Goal: Task Accomplishment & Management: Use online tool/utility

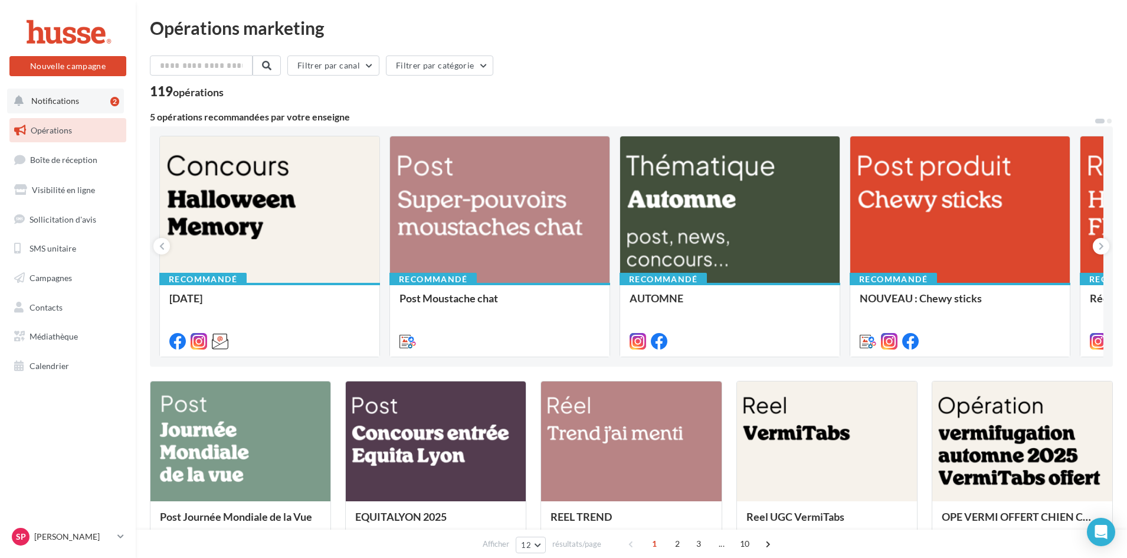
click at [50, 97] on span "Notifications" at bounding box center [55, 101] width 48 height 10
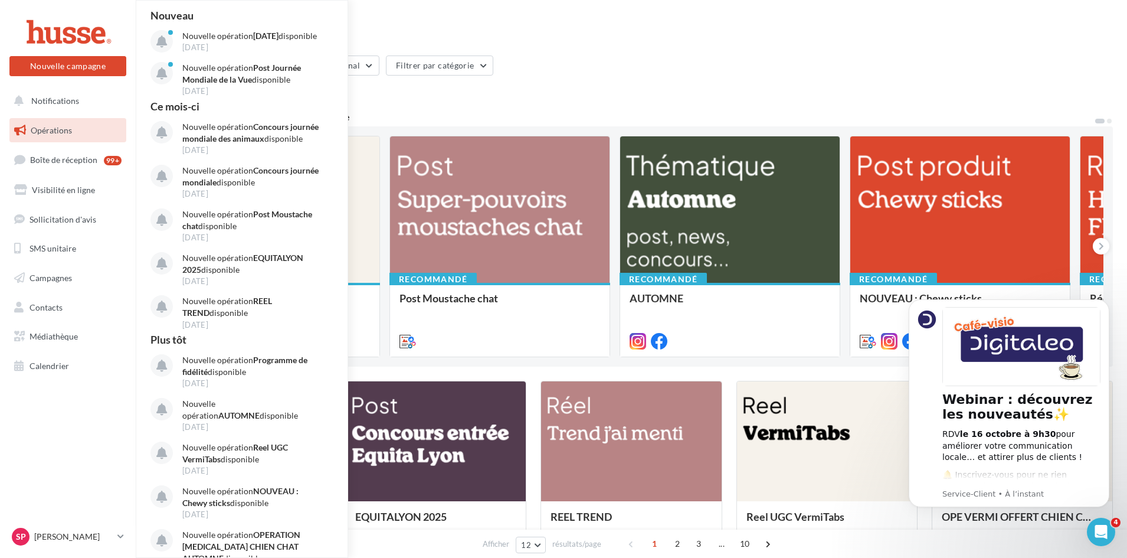
click at [55, 131] on span "Opérations" at bounding box center [51, 130] width 41 height 10
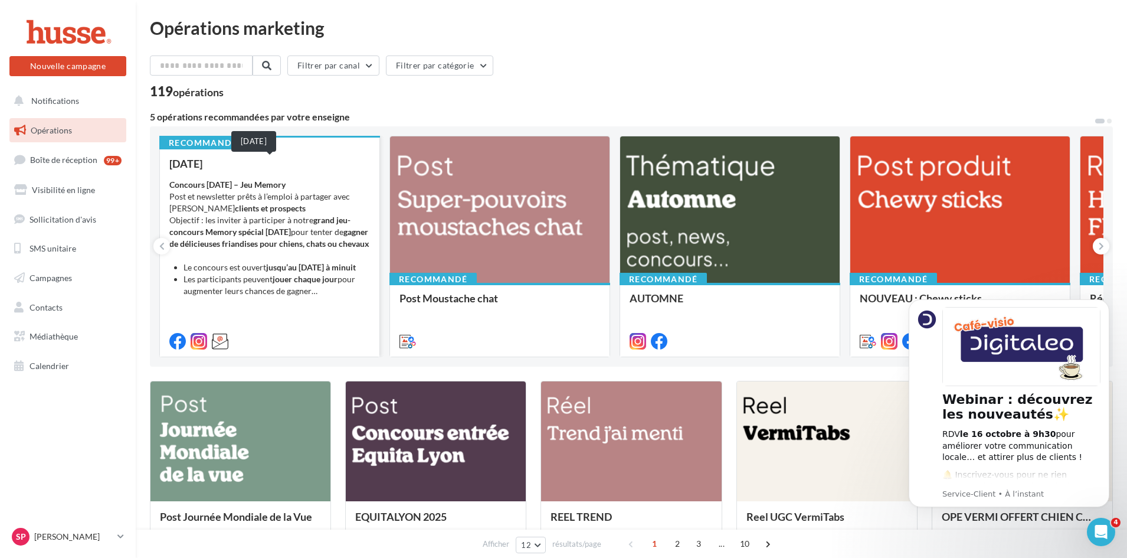
click at [323, 163] on div "[DATE]" at bounding box center [269, 164] width 201 height 12
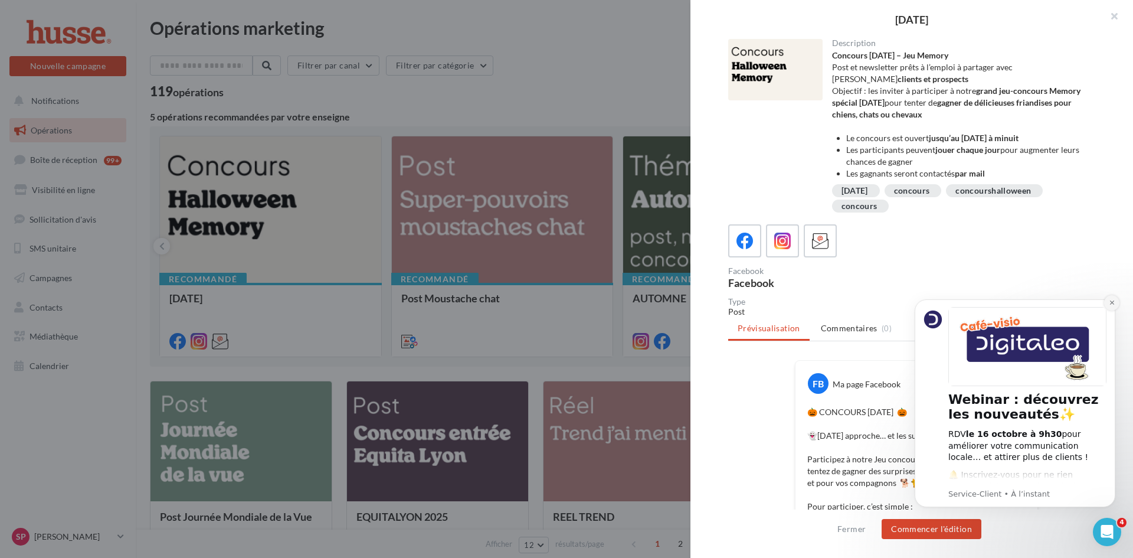
click at [1111, 299] on button "Dismiss notification" at bounding box center [1111, 302] width 15 height 15
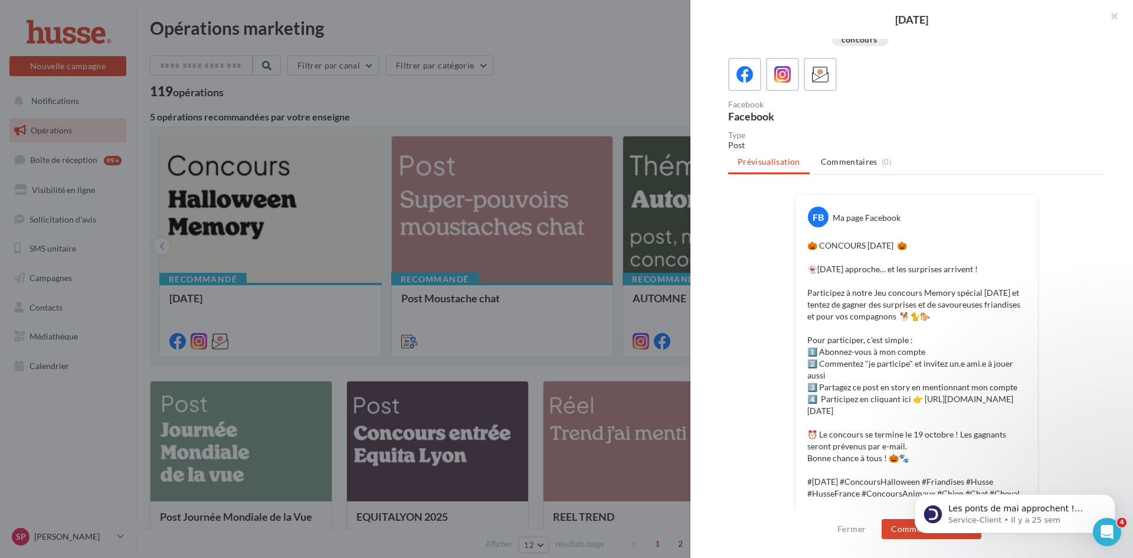
scroll to position [177, 0]
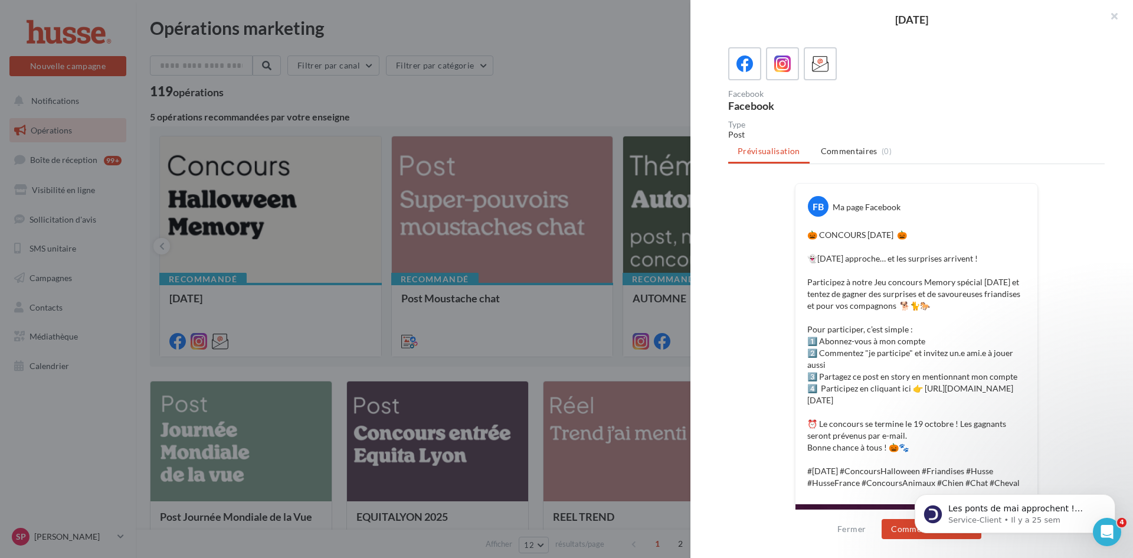
click at [900, 534] on html "Les ponts de mai approchent ! Pensez à mettre à jour vos horaires pour éviter t…" at bounding box center [1015, 510] width 236 height 83
click at [905, 535] on body "Les ponts de mai approchent ! Pensez à mettre à jour vos horaires pour éviter t…" at bounding box center [1015, 510] width 227 height 73
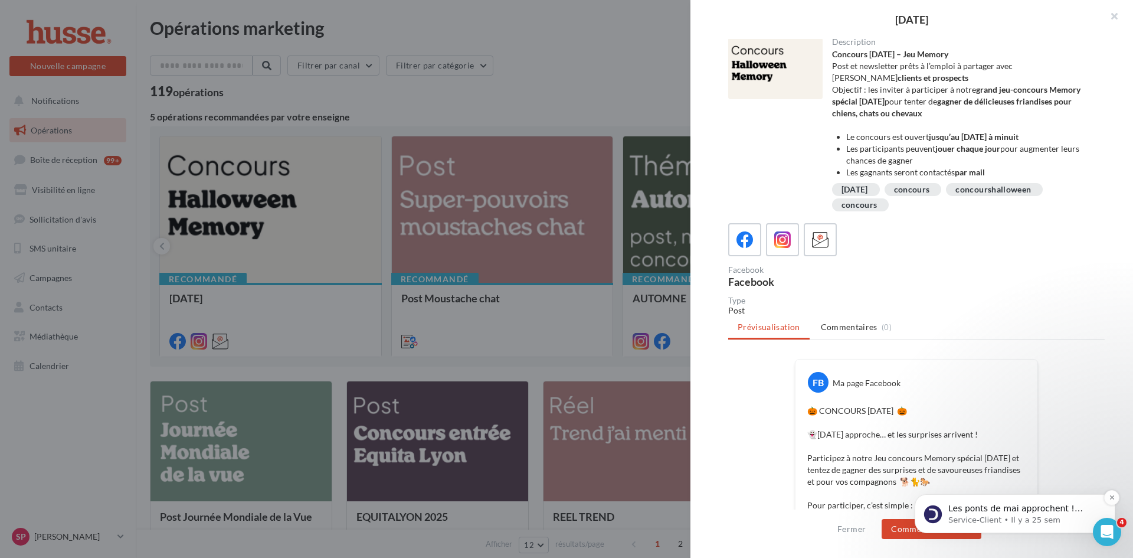
scroll to position [0, 0]
click at [1113, 497] on icon "Dismiss notification" at bounding box center [1112, 497] width 6 height 6
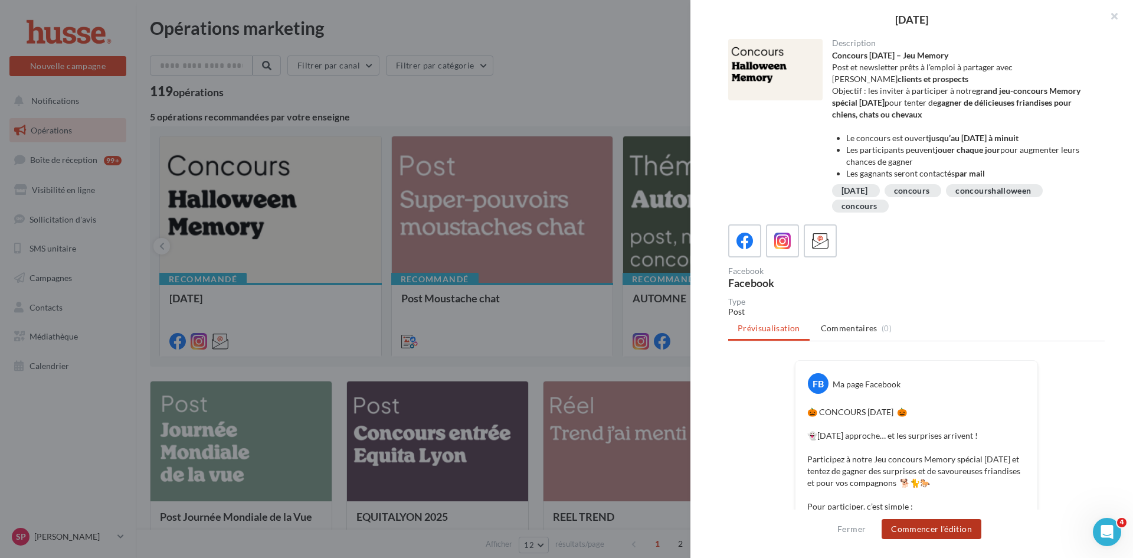
click at [946, 529] on button "Commencer l'édition" at bounding box center [932, 529] width 100 height 20
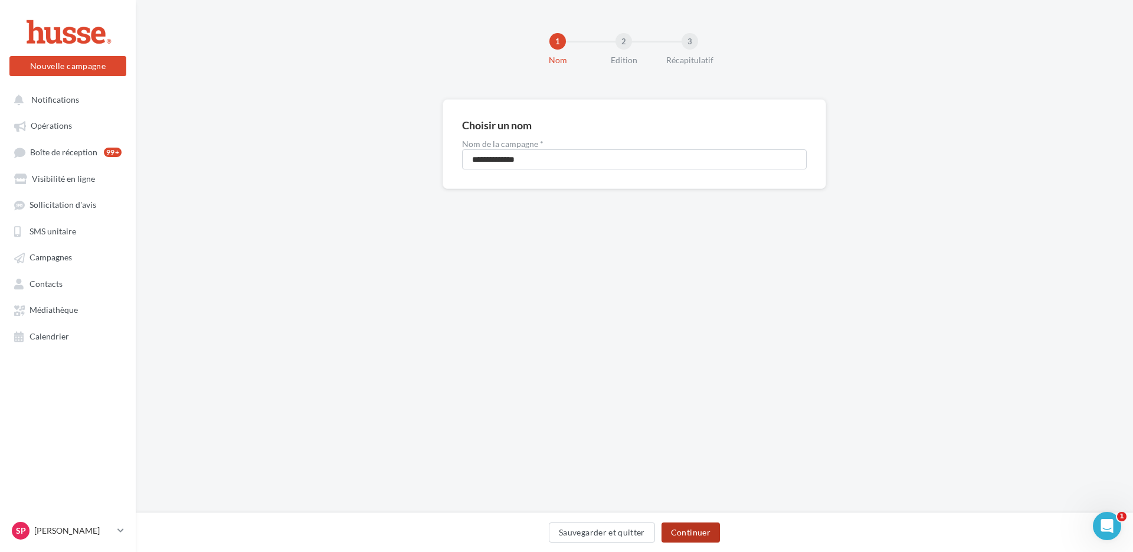
click at [702, 531] on button "Continuer" at bounding box center [691, 532] width 58 height 20
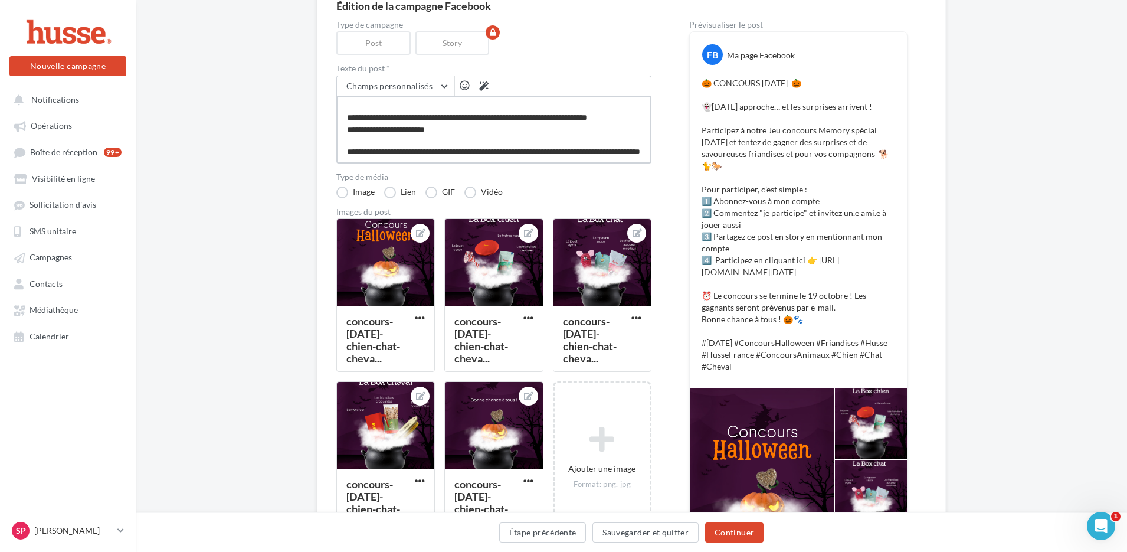
scroll to position [171, 0]
click at [527, 152] on textarea "**********" at bounding box center [493, 130] width 315 height 68
click at [741, 535] on button "Continuer" at bounding box center [734, 532] width 58 height 20
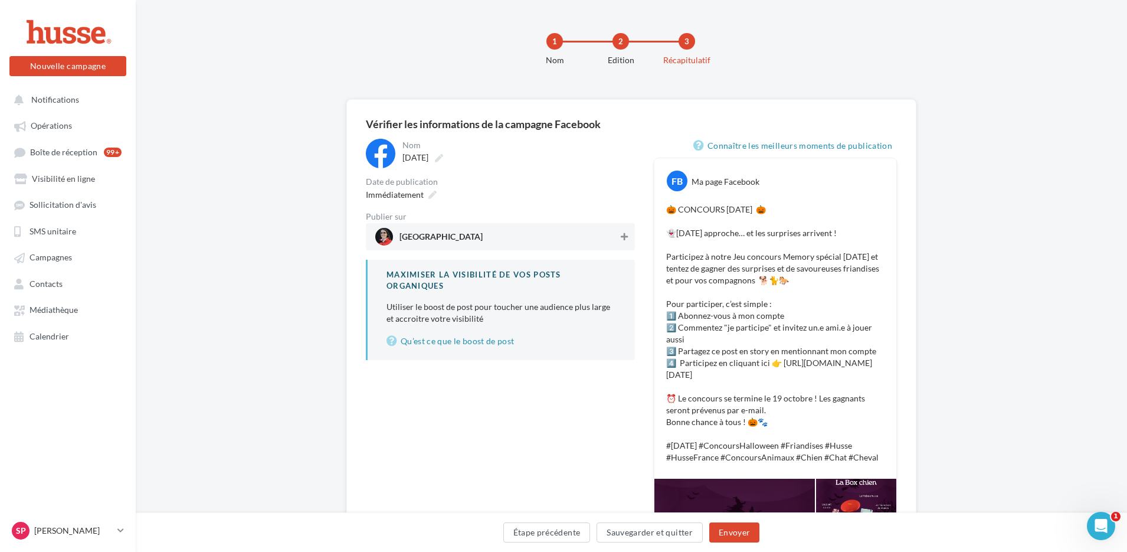
click at [624, 238] on icon at bounding box center [624, 237] width 7 height 8
click at [429, 193] on icon at bounding box center [433, 195] width 8 height 8
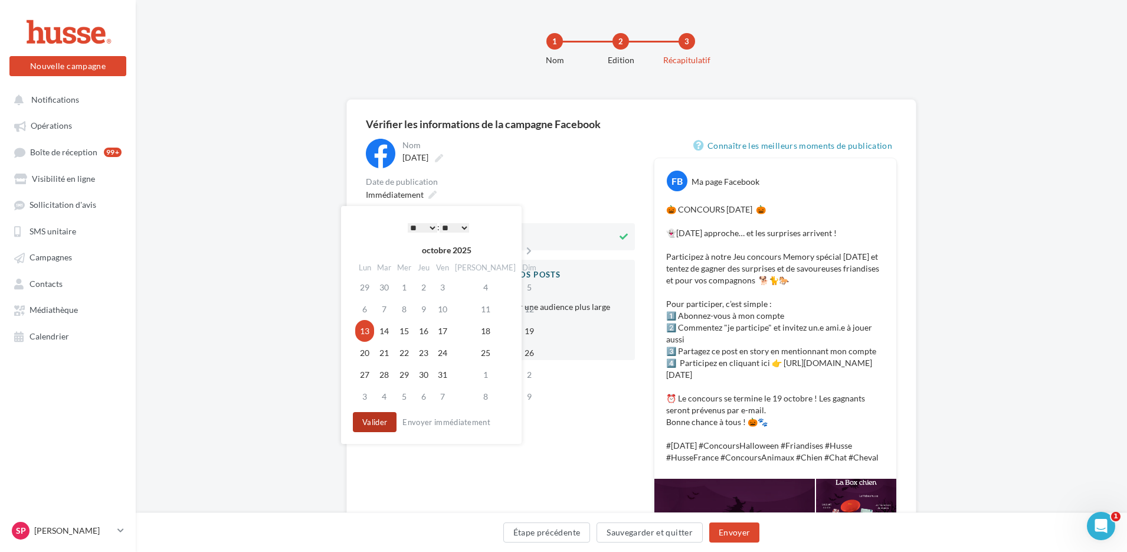
click at [382, 425] on button "Valider" at bounding box center [375, 422] width 44 height 20
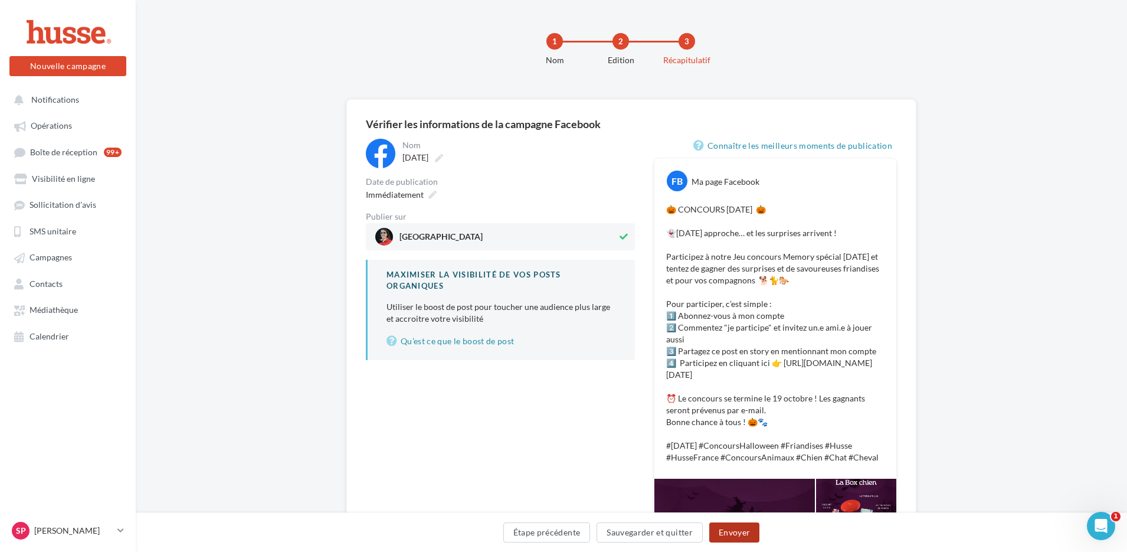
click at [740, 538] on button "Envoyer" at bounding box center [734, 532] width 50 height 20
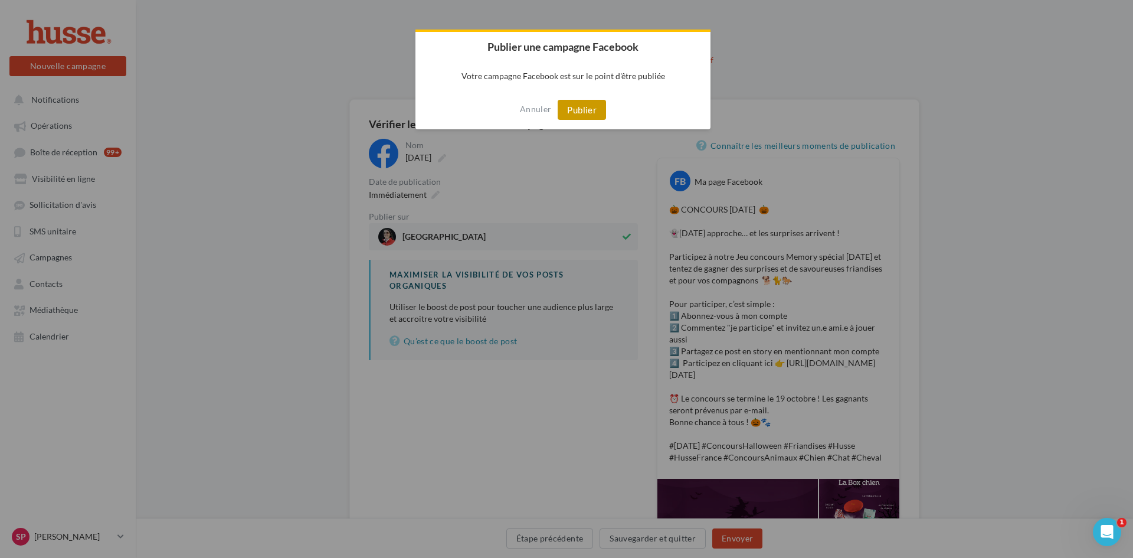
click at [584, 113] on button "Publier" at bounding box center [582, 110] width 48 height 20
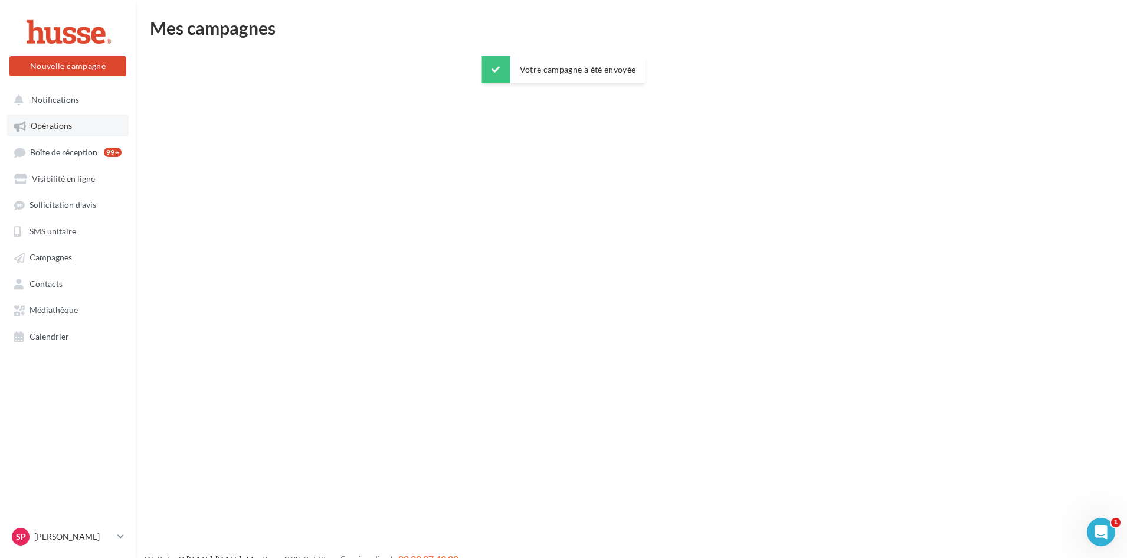
click at [65, 129] on span "Opérations" at bounding box center [51, 126] width 41 height 10
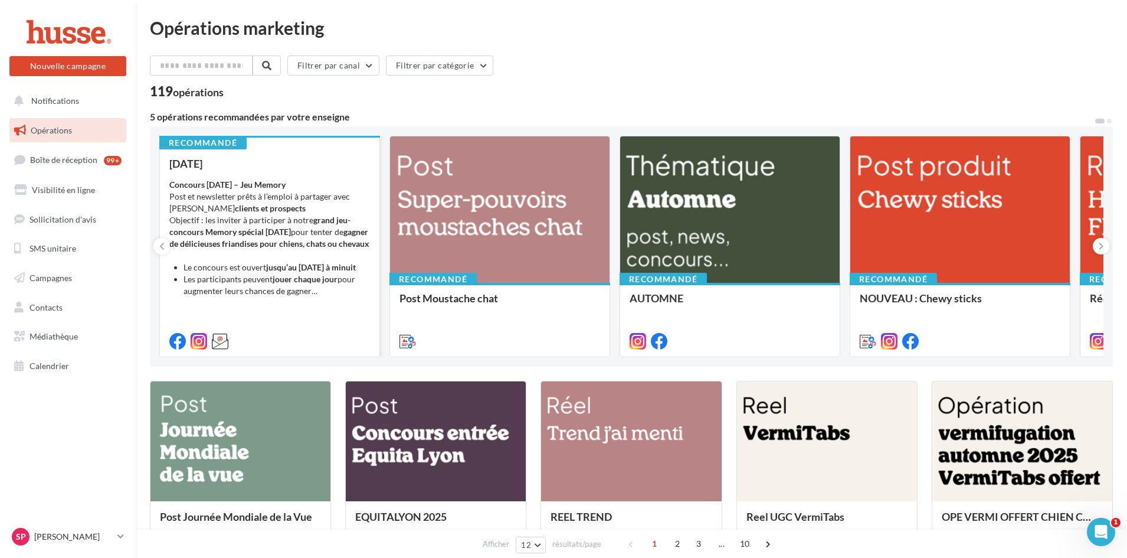
click at [266, 321] on div "Halloween 2025 Concours Halloween – Jeu Memory Post et newsletter prêts à l’emp…" at bounding box center [269, 252] width 201 height 188
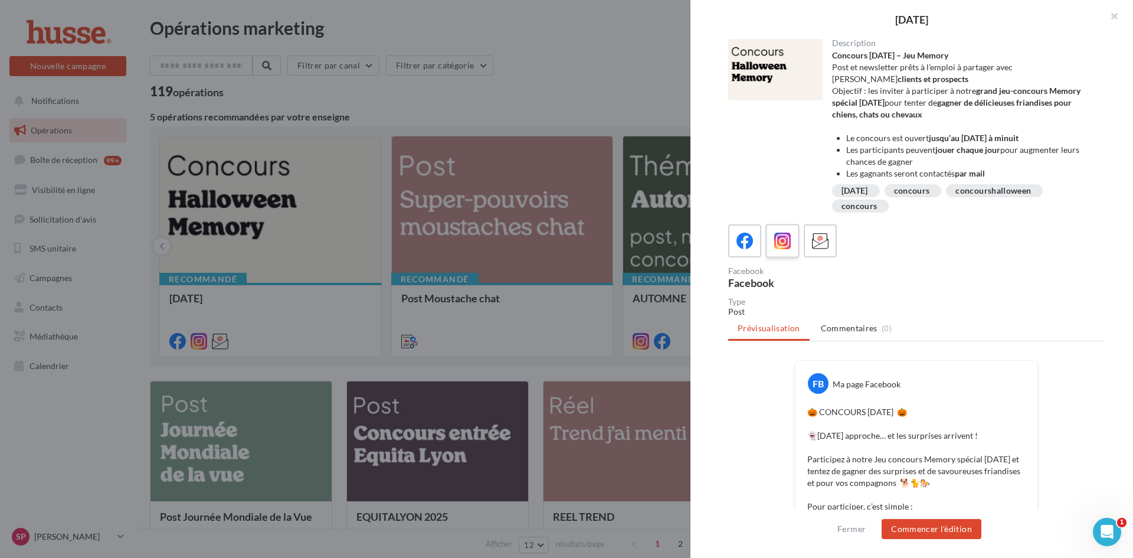
click at [783, 237] on icon at bounding box center [782, 241] width 17 height 17
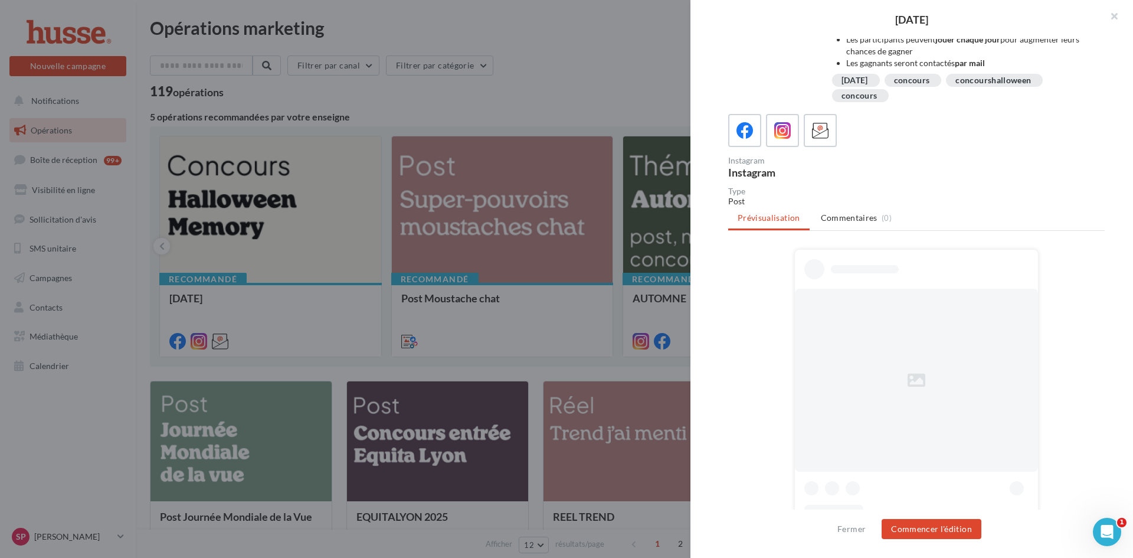
scroll to position [198, 0]
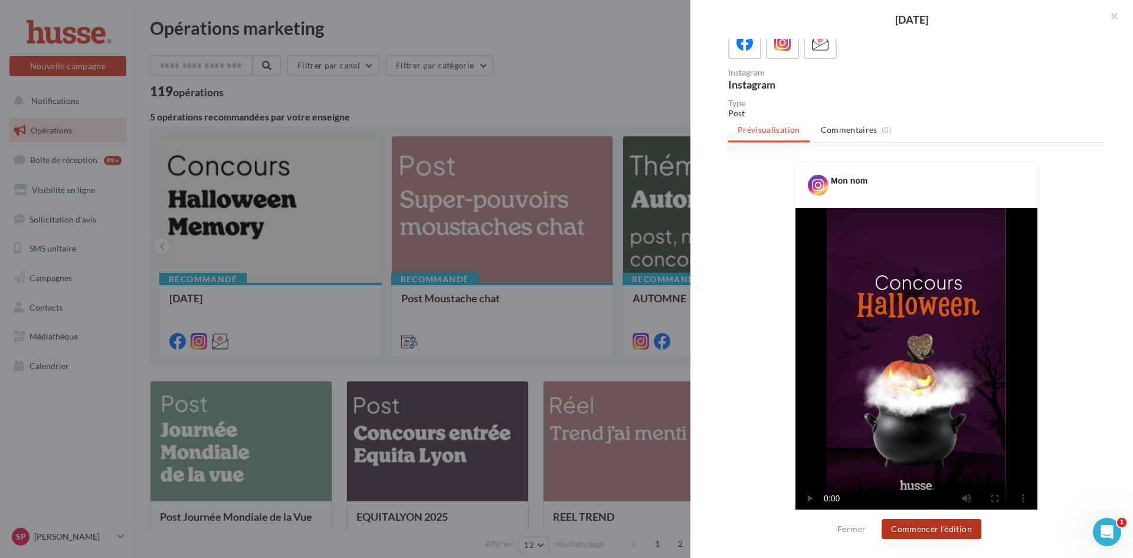
click at [921, 529] on button "Commencer l'édition" at bounding box center [932, 529] width 100 height 20
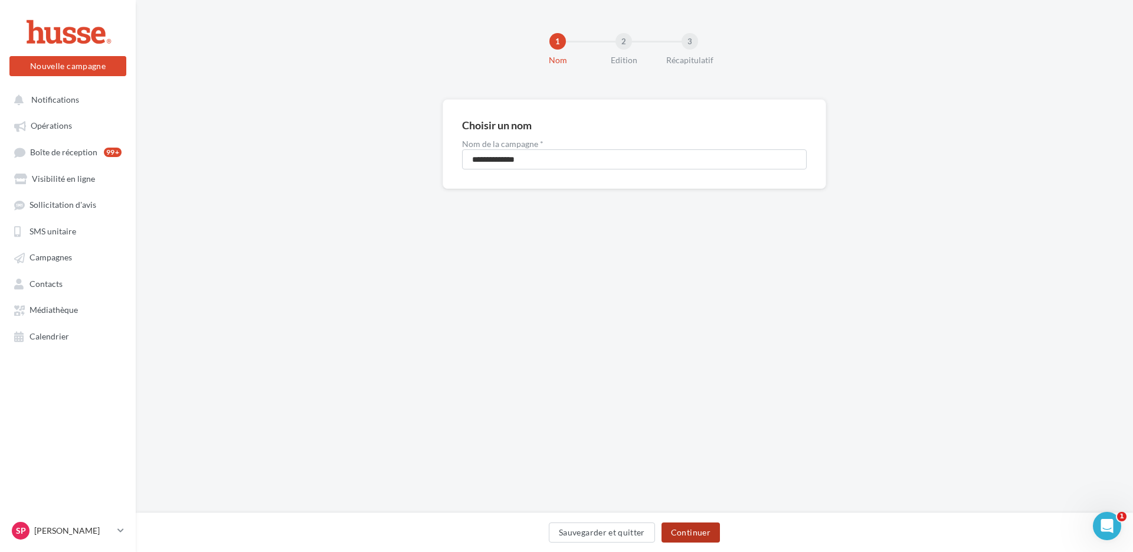
click at [688, 538] on button "Continuer" at bounding box center [691, 532] width 58 height 20
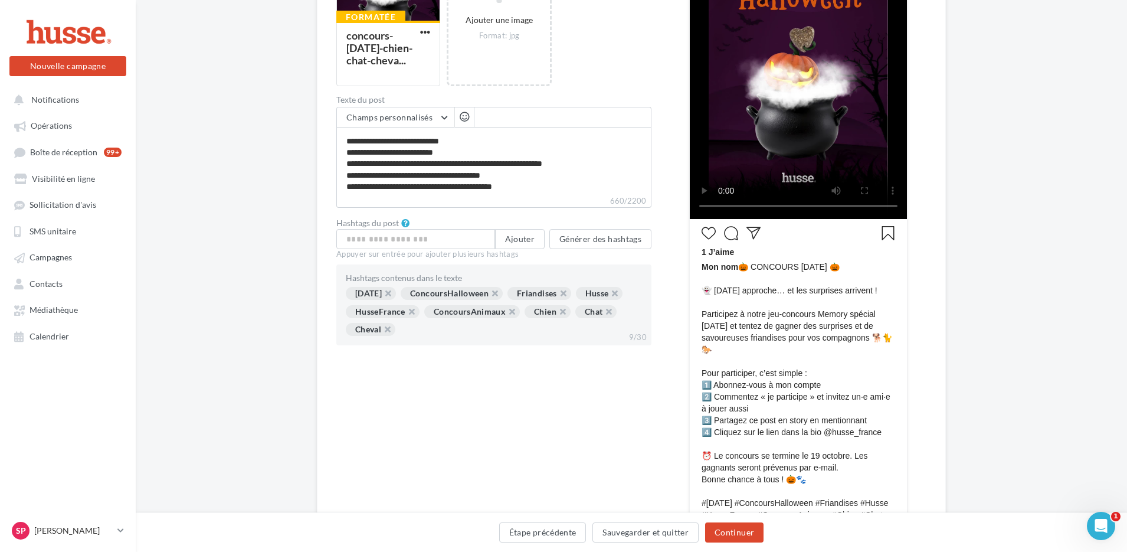
scroll to position [158, 0]
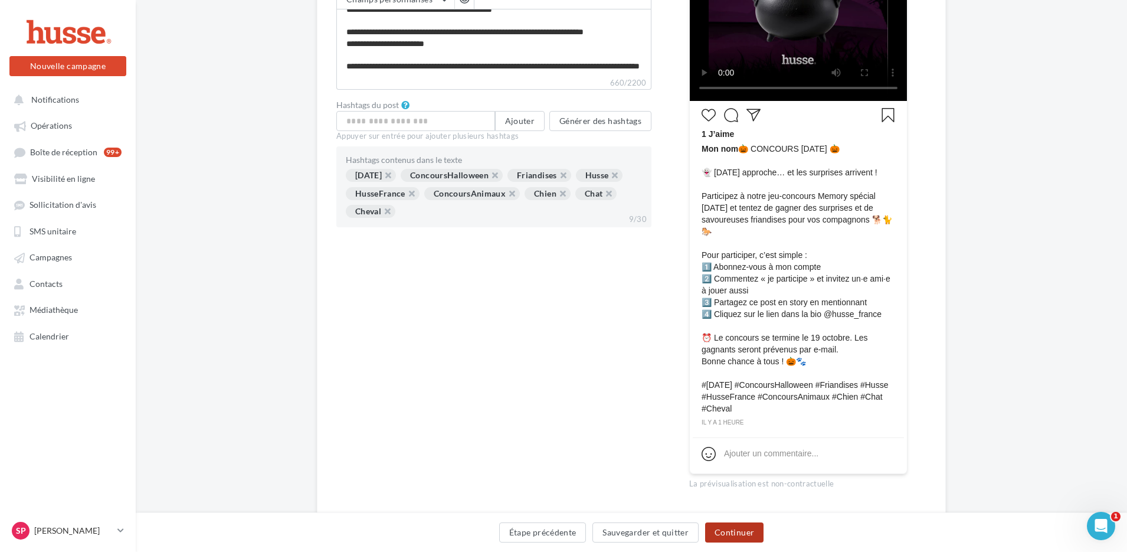
click at [751, 537] on button "Continuer" at bounding box center [734, 532] width 58 height 20
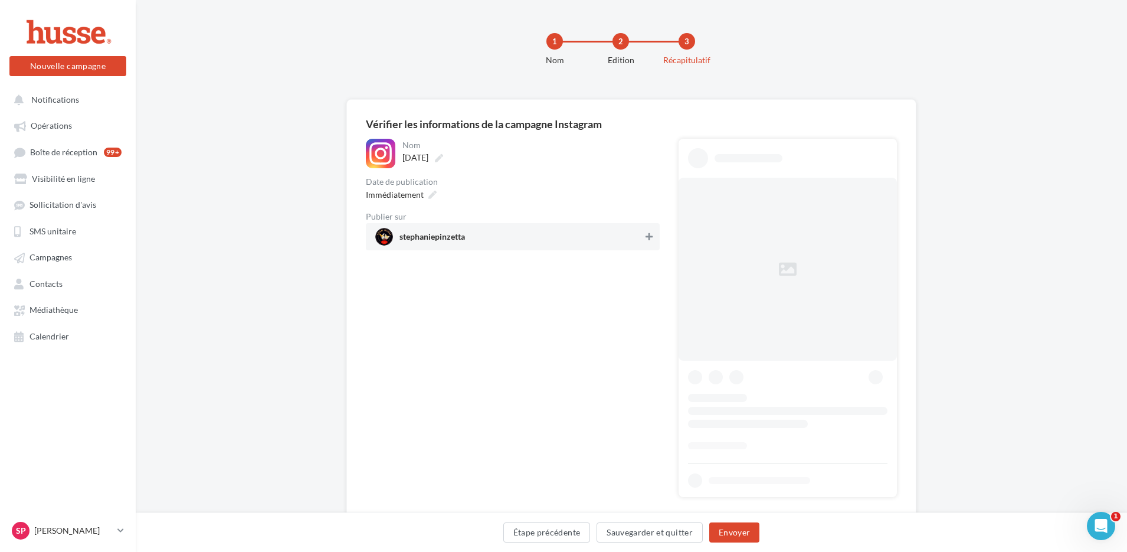
click at [655, 234] on div "stephaniepinzetta" at bounding box center [513, 236] width 294 height 27
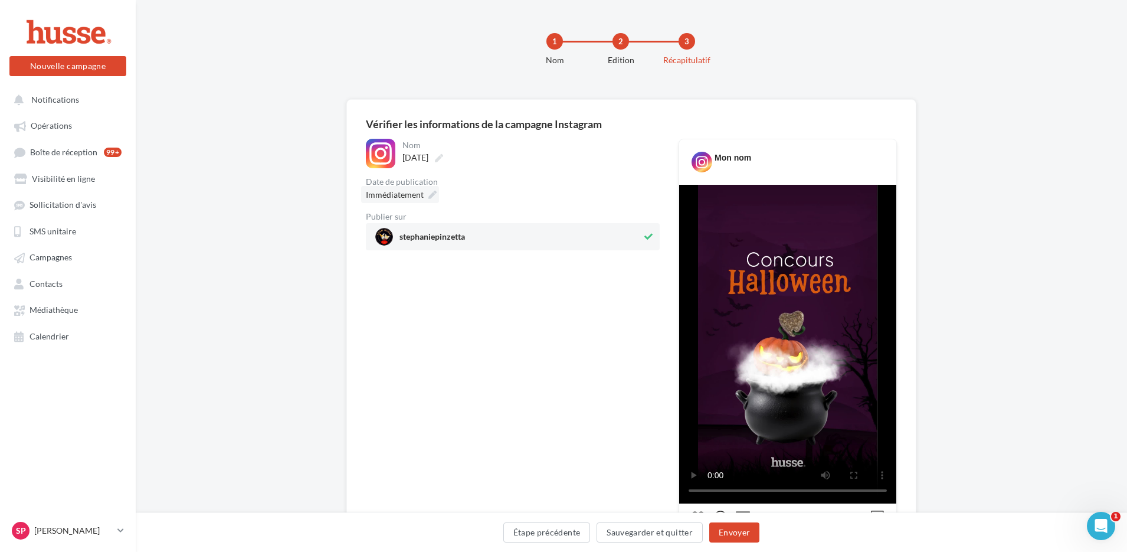
click at [433, 194] on icon at bounding box center [433, 195] width 8 height 8
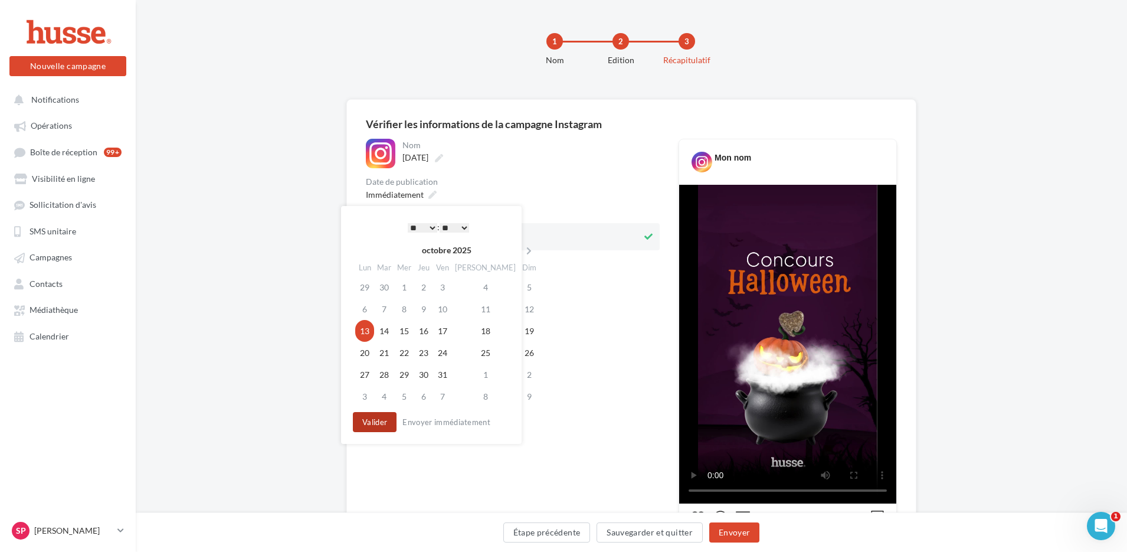
click at [371, 420] on button "Valider" at bounding box center [375, 422] width 44 height 20
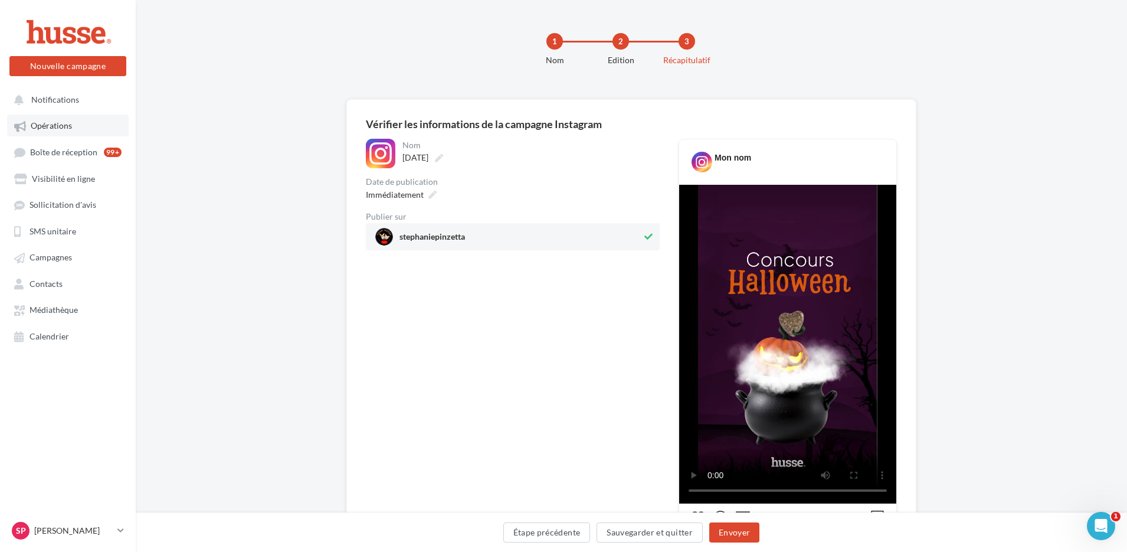
click at [57, 124] on span "Opérations" at bounding box center [51, 126] width 41 height 10
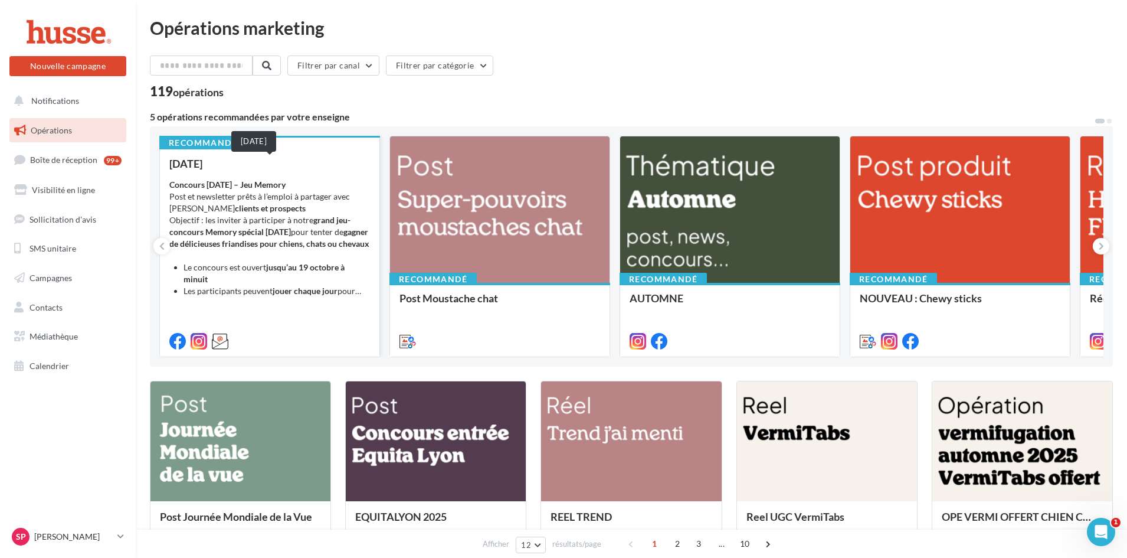
click at [296, 169] on div "[DATE]" at bounding box center [269, 164] width 201 height 12
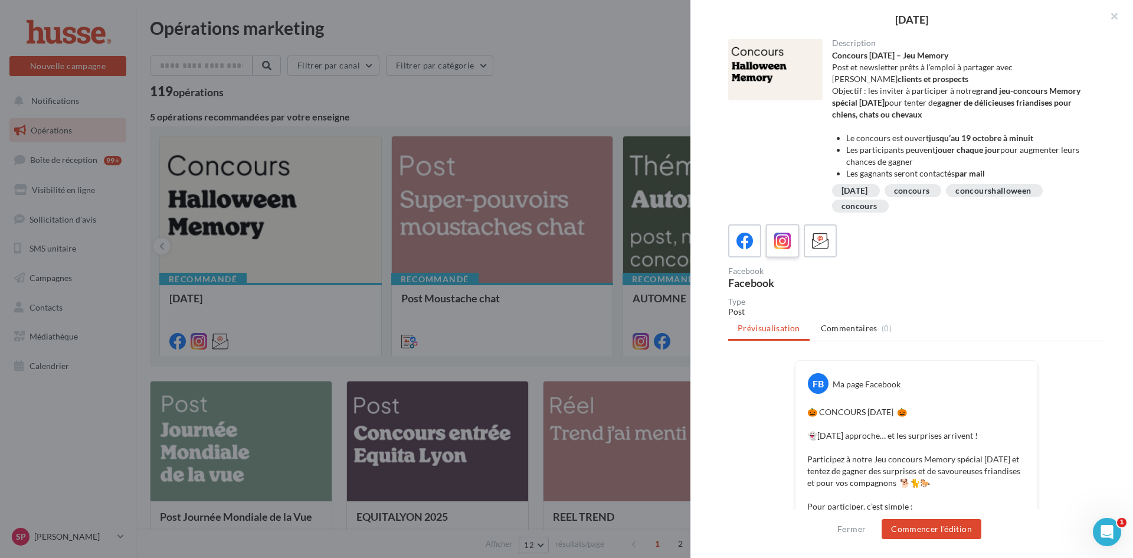
click at [779, 245] on icon at bounding box center [782, 241] width 17 height 17
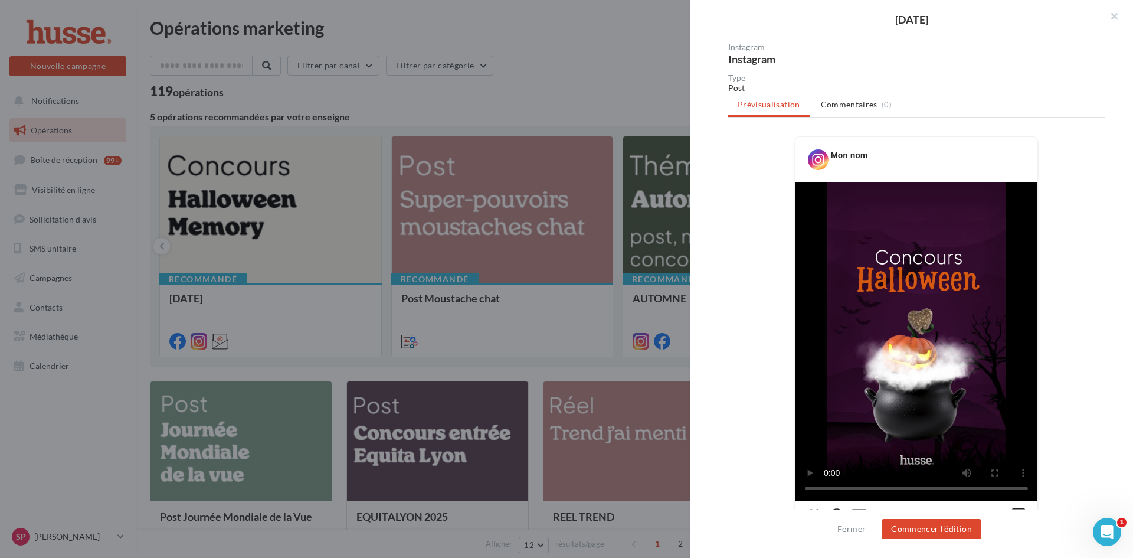
scroll to position [354, 0]
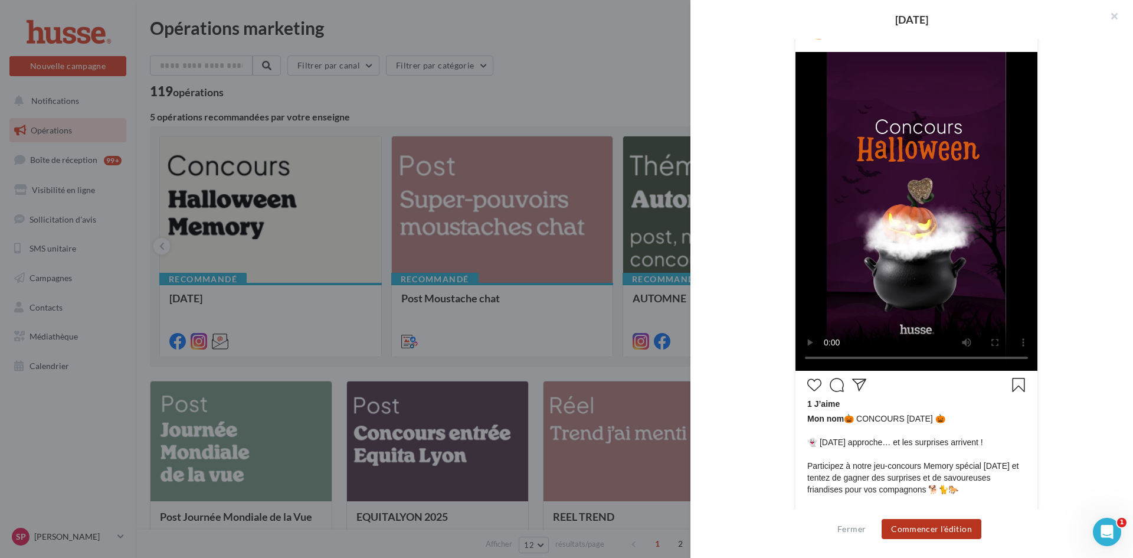
click at [914, 531] on button "Commencer l'édition" at bounding box center [932, 529] width 100 height 20
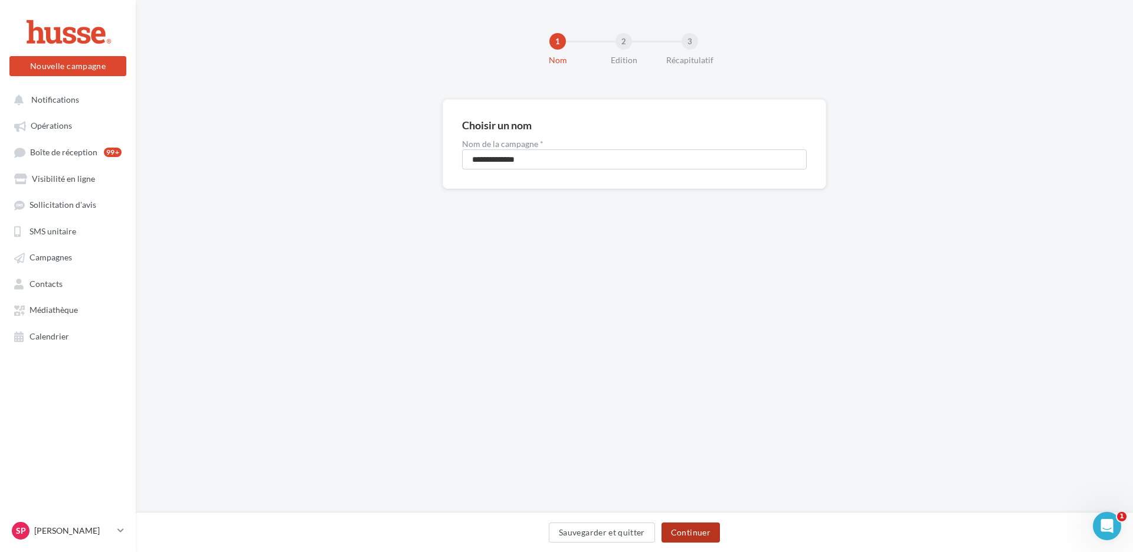
click at [698, 536] on button "Continuer" at bounding box center [691, 532] width 58 height 20
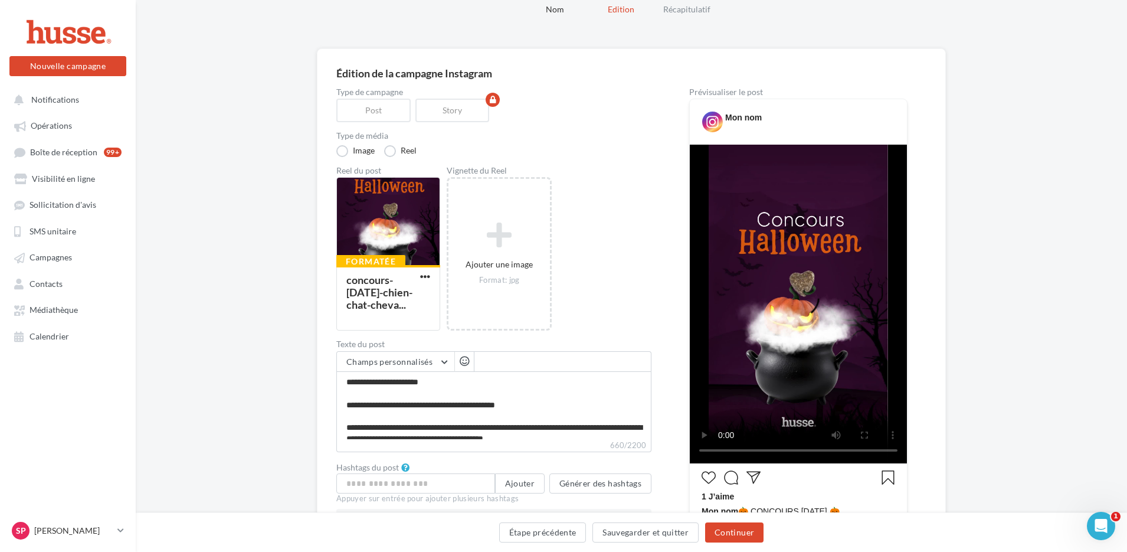
scroll to position [236, 0]
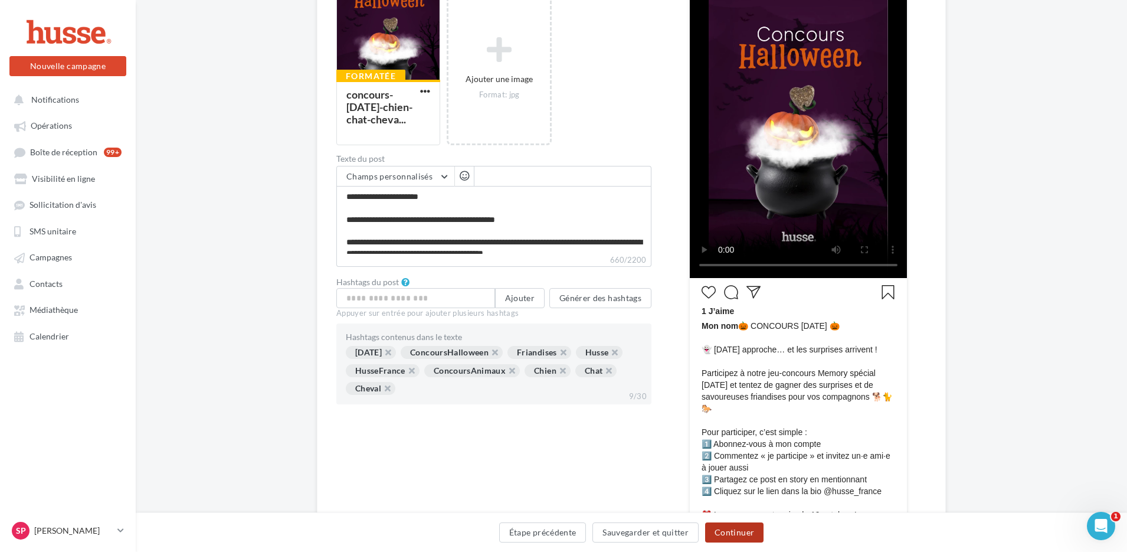
click at [727, 535] on button "Continuer" at bounding box center [734, 532] width 58 height 20
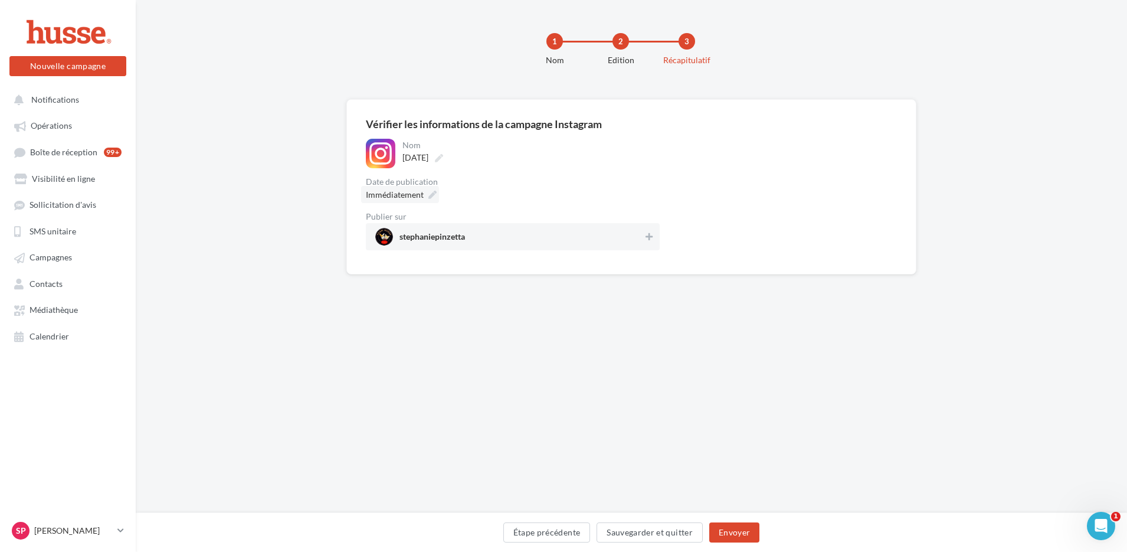
click at [429, 165] on label "[DATE]" at bounding box center [422, 157] width 48 height 17
click at [429, 165] on input "**********" at bounding box center [455, 159] width 104 height 20
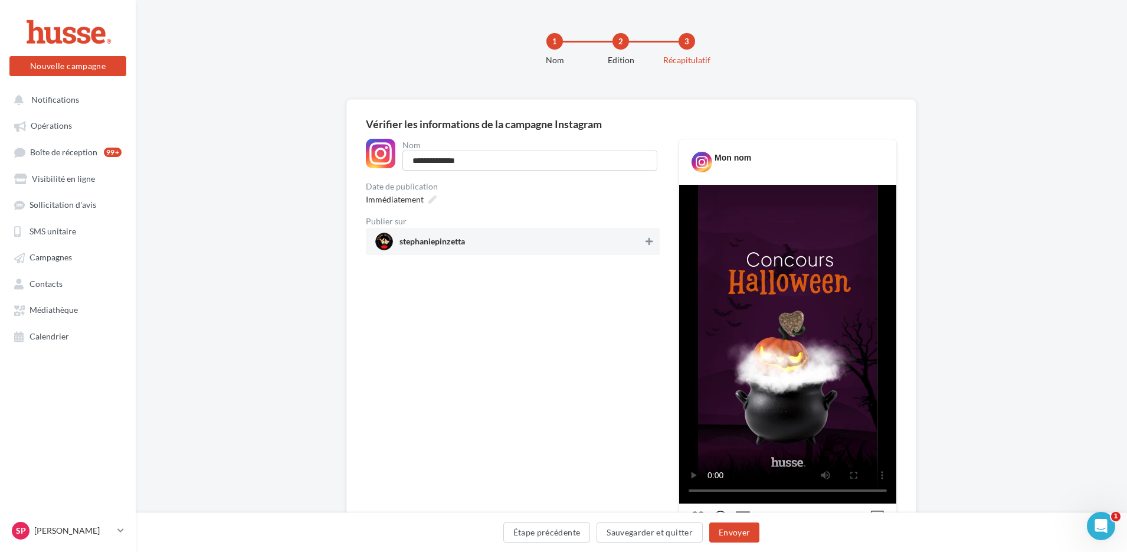
click at [653, 241] on button at bounding box center [649, 241] width 12 height 14
click at [432, 194] on icon at bounding box center [433, 195] width 8 height 8
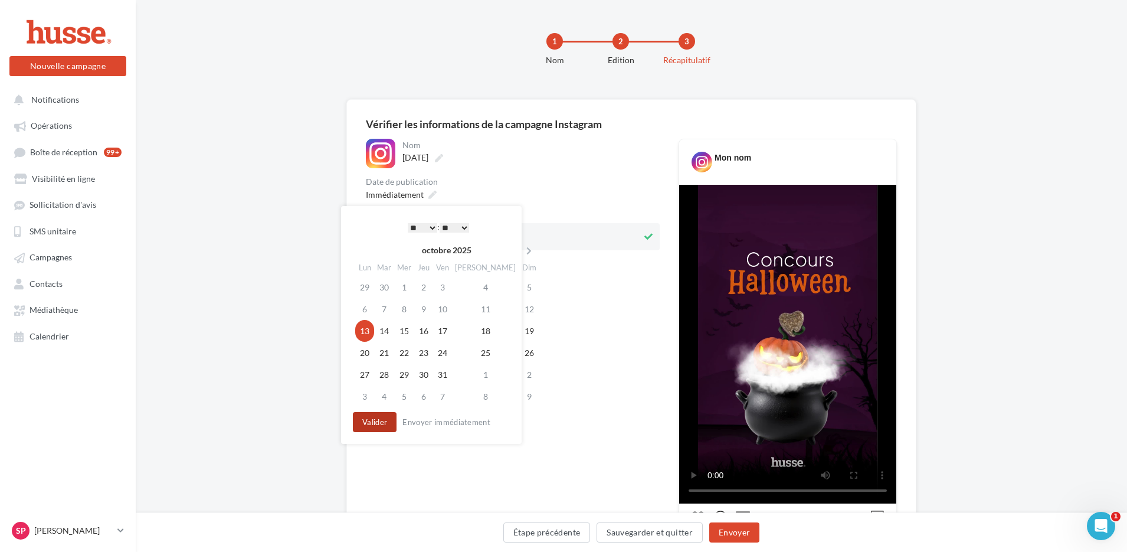
click at [367, 418] on button "Valider" at bounding box center [375, 422] width 44 height 20
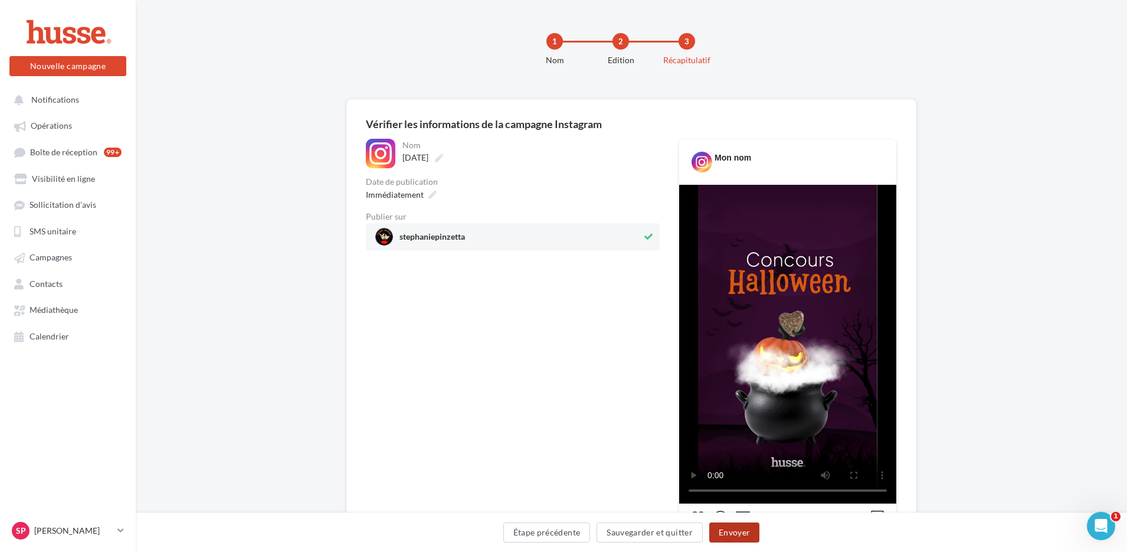
click at [722, 533] on button "Envoyer" at bounding box center [734, 532] width 50 height 20
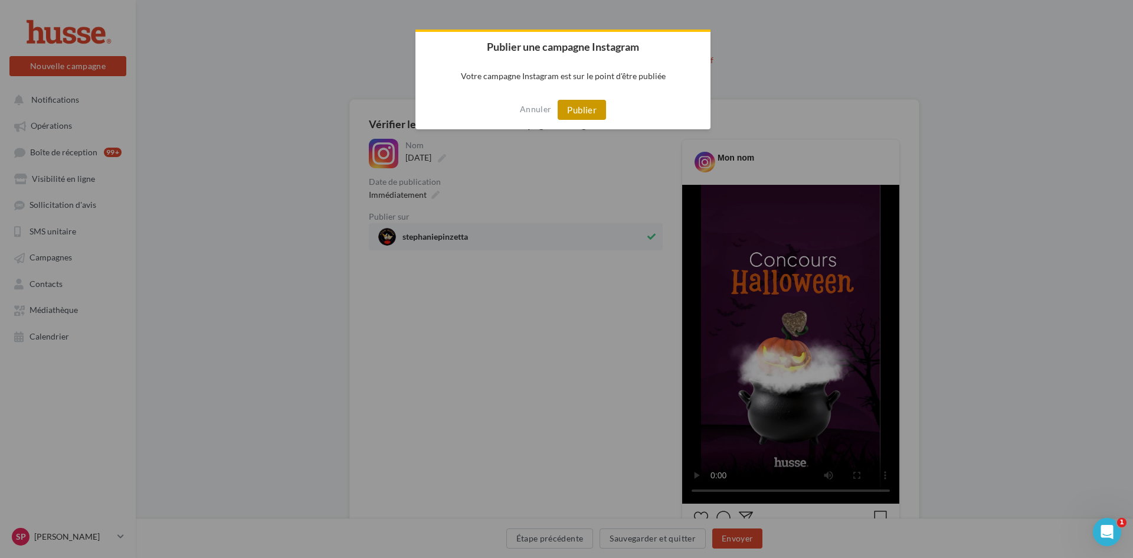
click at [584, 115] on button "Publier" at bounding box center [582, 110] width 48 height 20
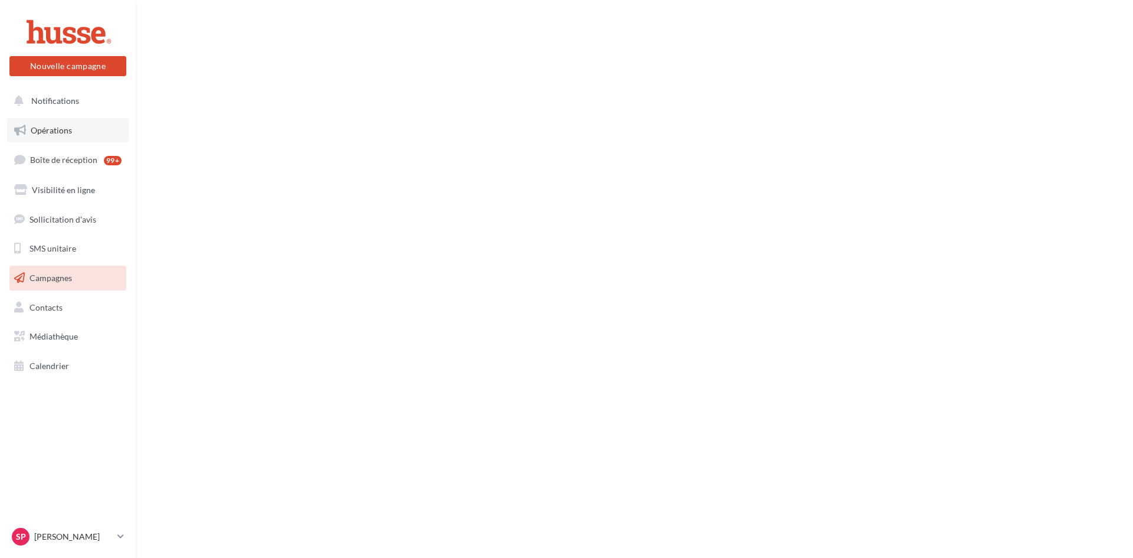
click at [48, 127] on span "Opérations" at bounding box center [51, 130] width 41 height 10
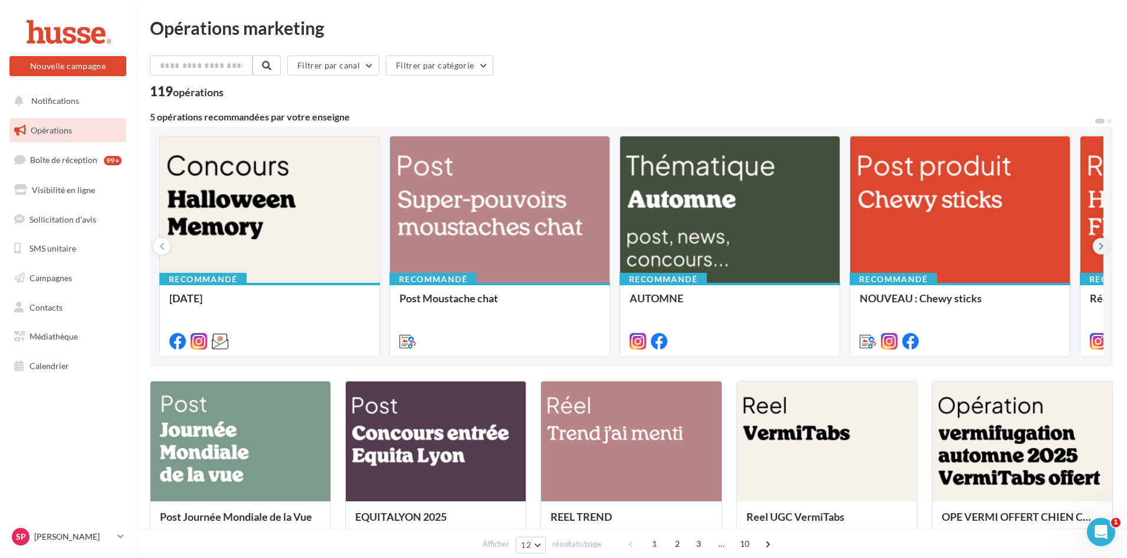
click at [1100, 247] on icon at bounding box center [1101, 246] width 5 height 12
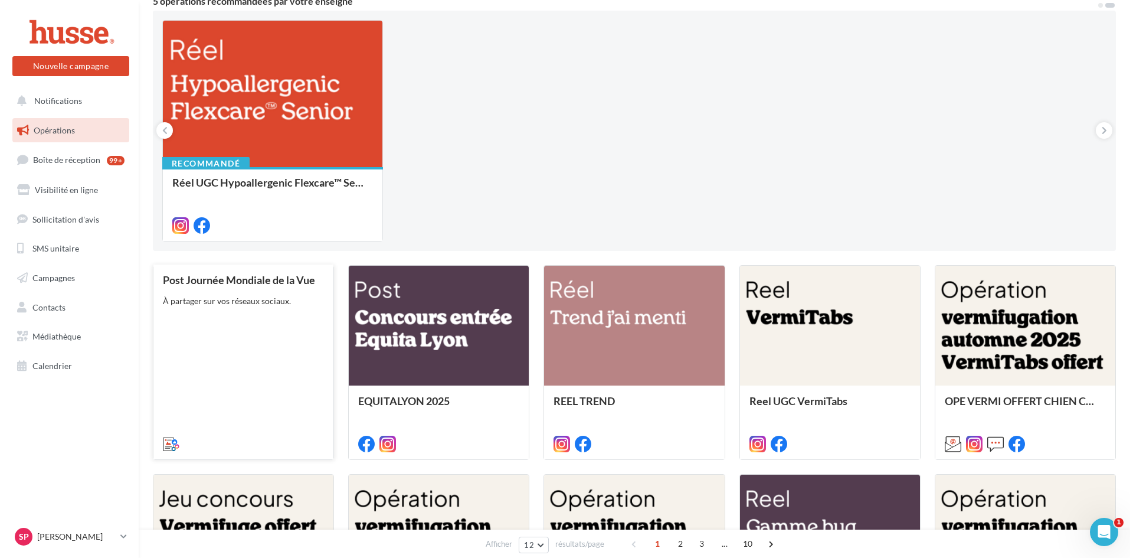
scroll to position [118, 0]
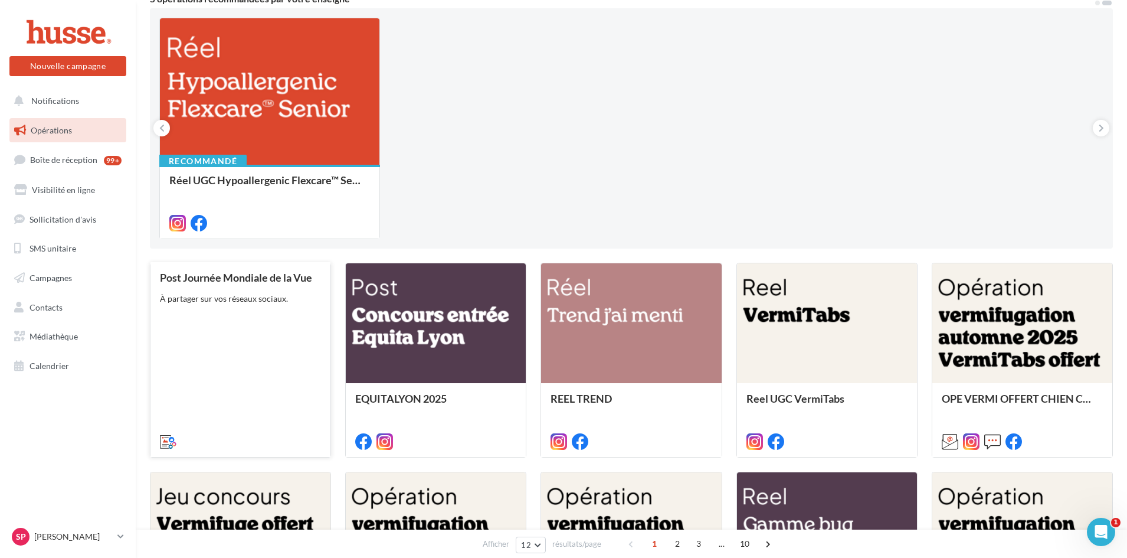
click at [252, 326] on div "Post Journée Mondiale de la Vue À partager sur vos réseaux sociaux." at bounding box center [240, 359] width 161 height 175
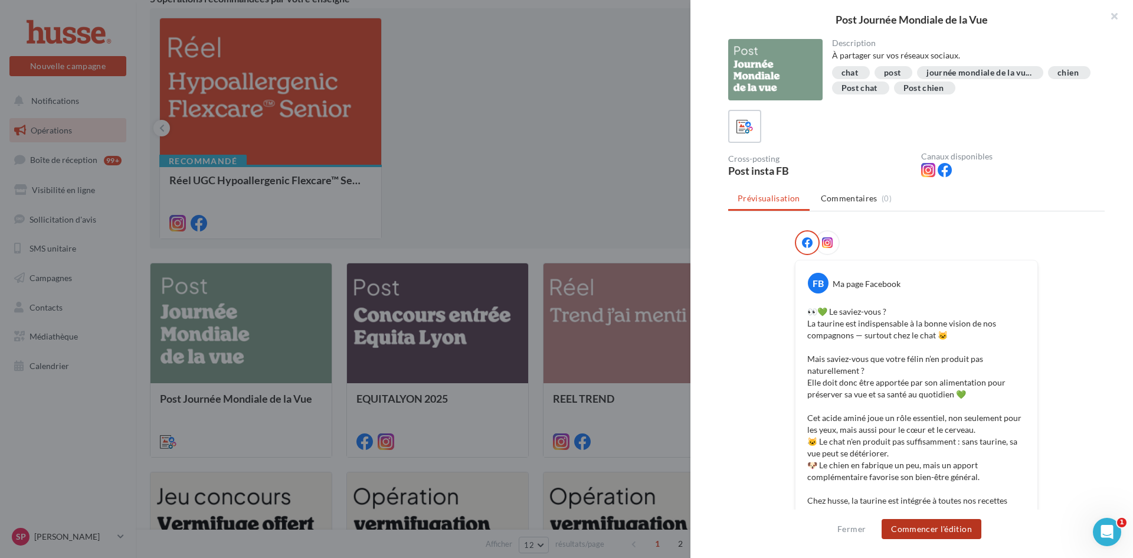
click at [904, 531] on button "Commencer l'édition" at bounding box center [932, 529] width 100 height 20
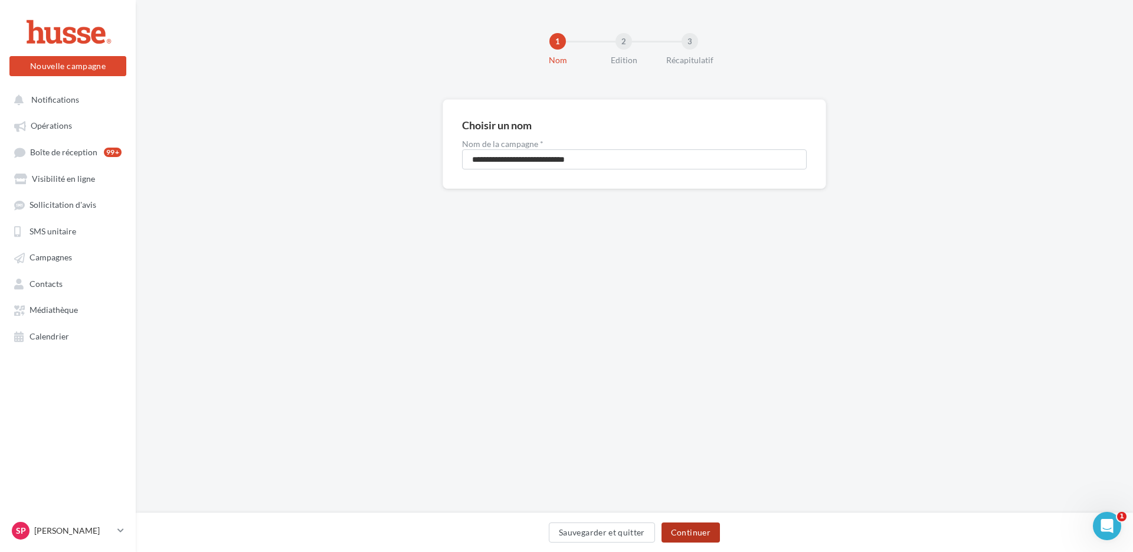
click at [684, 531] on button "Continuer" at bounding box center [691, 532] width 58 height 20
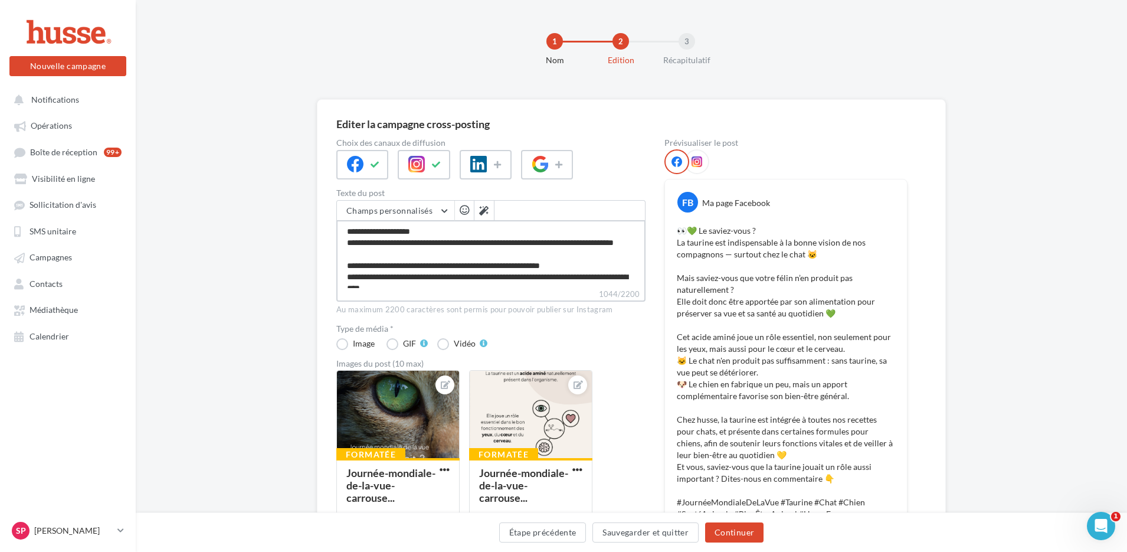
click at [586, 244] on textarea "**********" at bounding box center [490, 254] width 309 height 68
type textarea "**********"
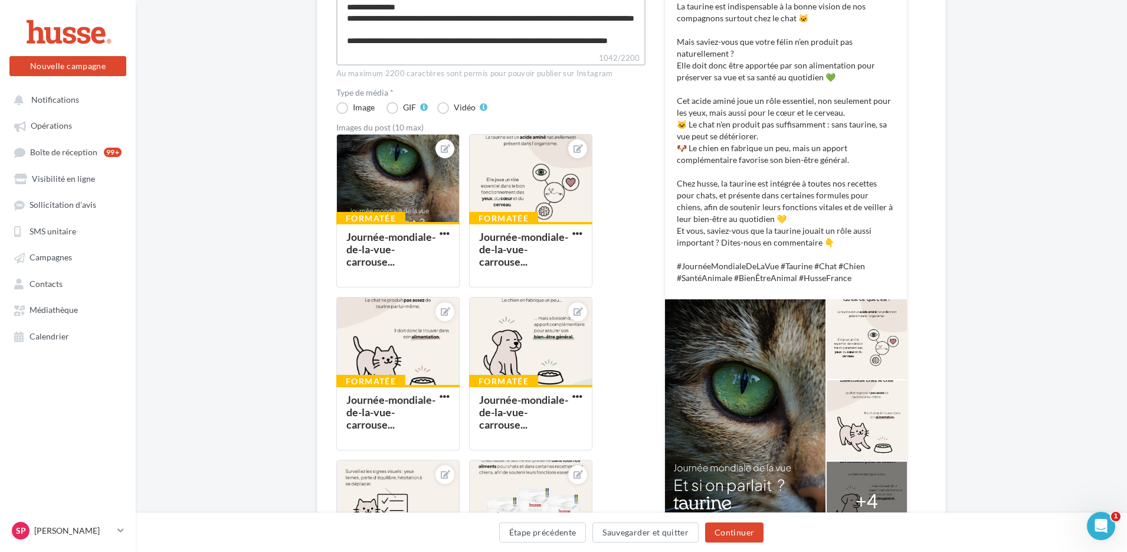
scroll to position [295, 0]
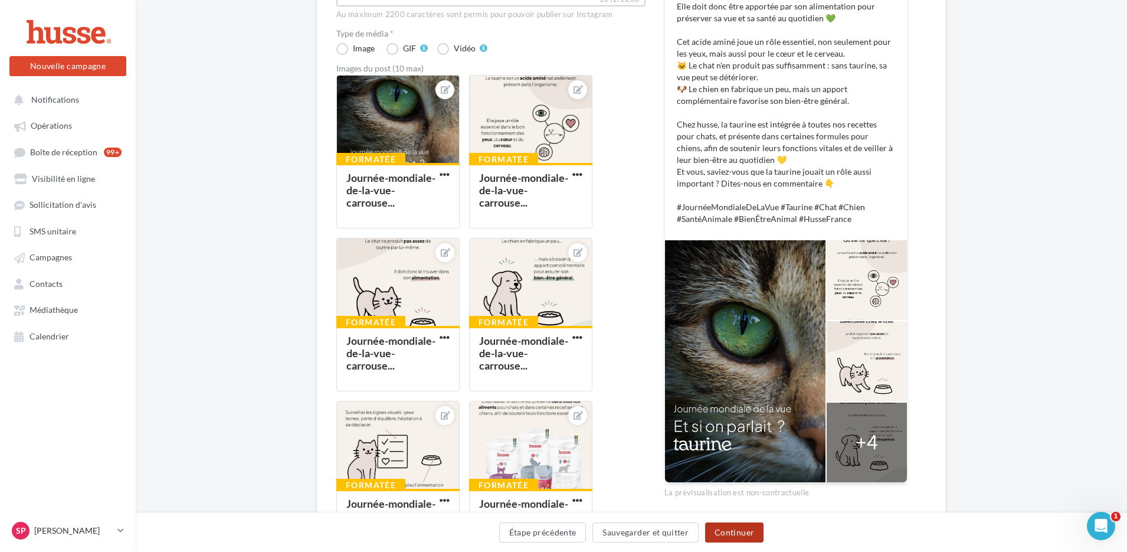
type textarea "**********"
click at [732, 532] on button "Continuer" at bounding box center [734, 532] width 58 height 20
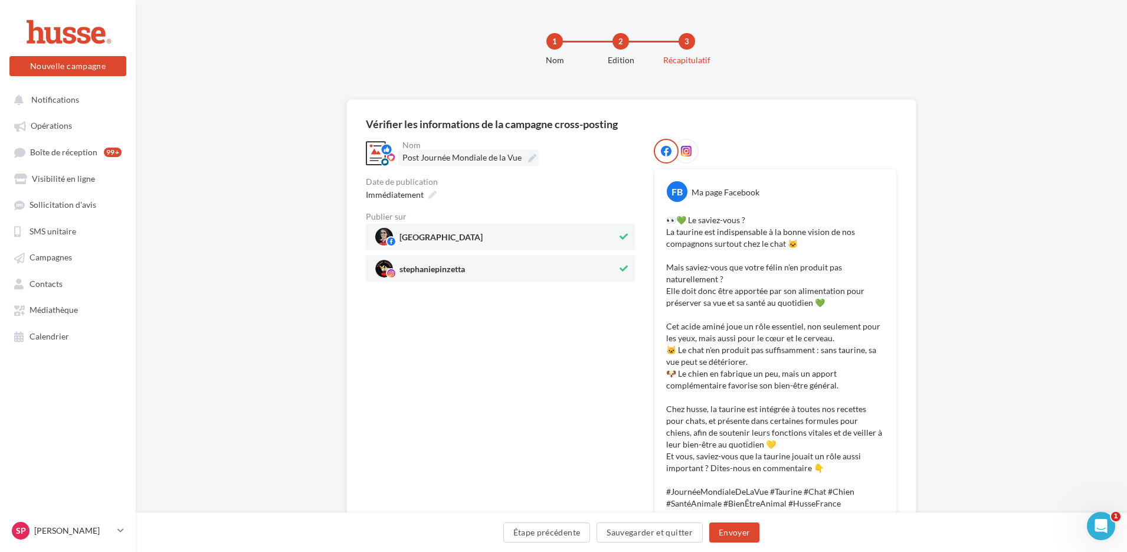
click at [529, 158] on icon at bounding box center [532, 158] width 8 height 8
click at [506, 158] on input "**********" at bounding box center [455, 159] width 104 height 20
click at [431, 199] on div "Immédiatement" at bounding box center [400, 199] width 78 height 17
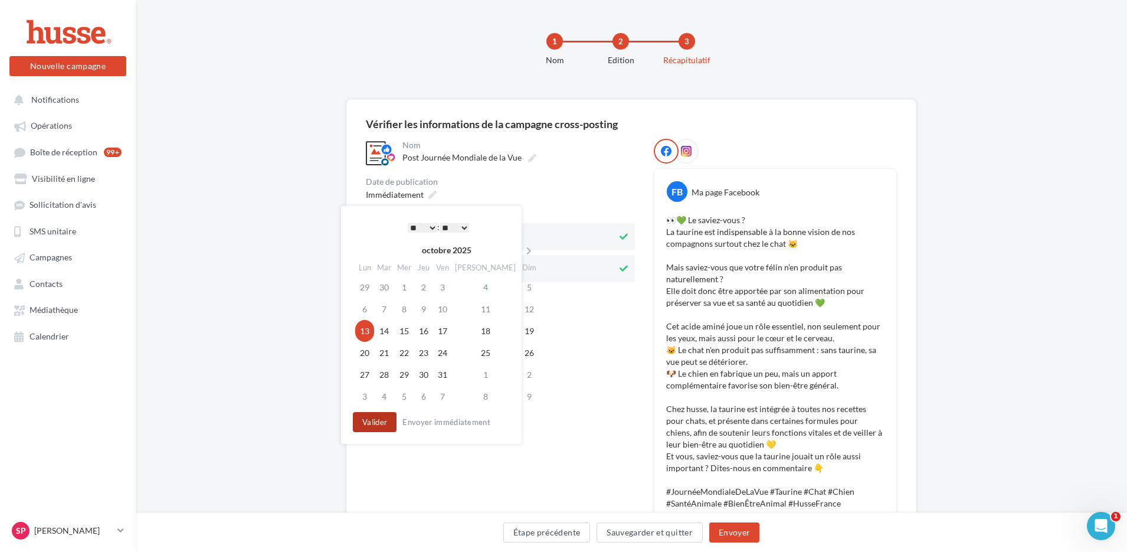
drag, startPoint x: 381, startPoint y: 423, endPoint x: 524, endPoint y: 500, distance: 162.7
click at [380, 423] on button "Valider" at bounding box center [375, 422] width 44 height 20
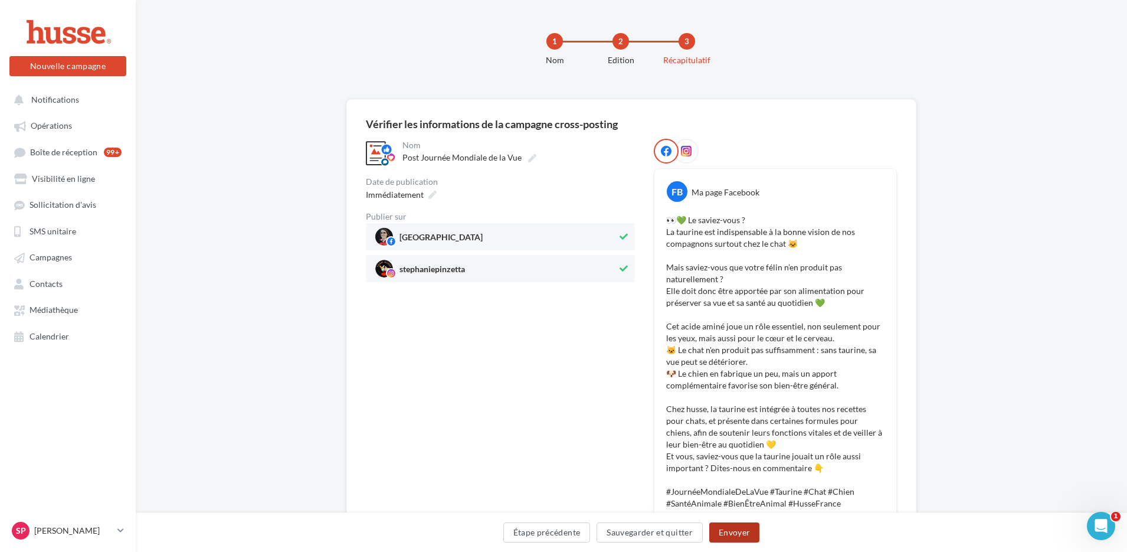
click at [727, 533] on button "Envoyer" at bounding box center [734, 532] width 50 height 20
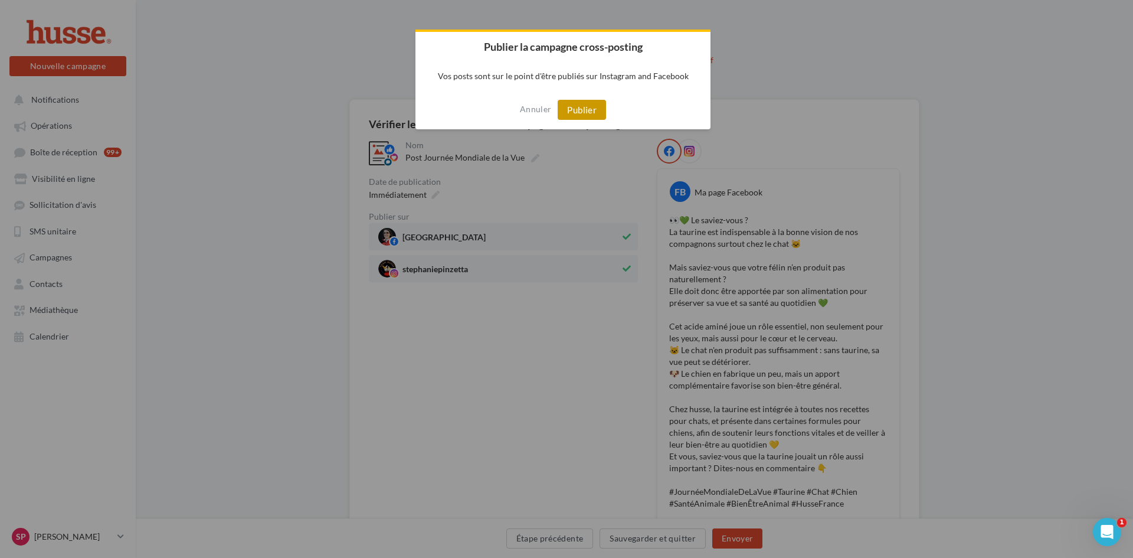
click at [584, 110] on button "Publier" at bounding box center [582, 110] width 48 height 20
